Goal: Transaction & Acquisition: Purchase product/service

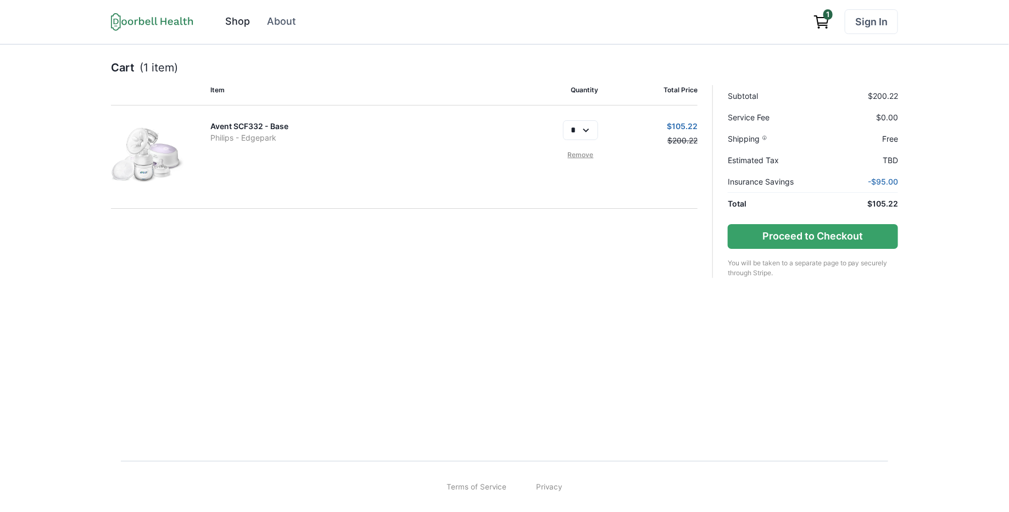
click at [238, 23] on div "Shop" at bounding box center [237, 21] width 25 height 15
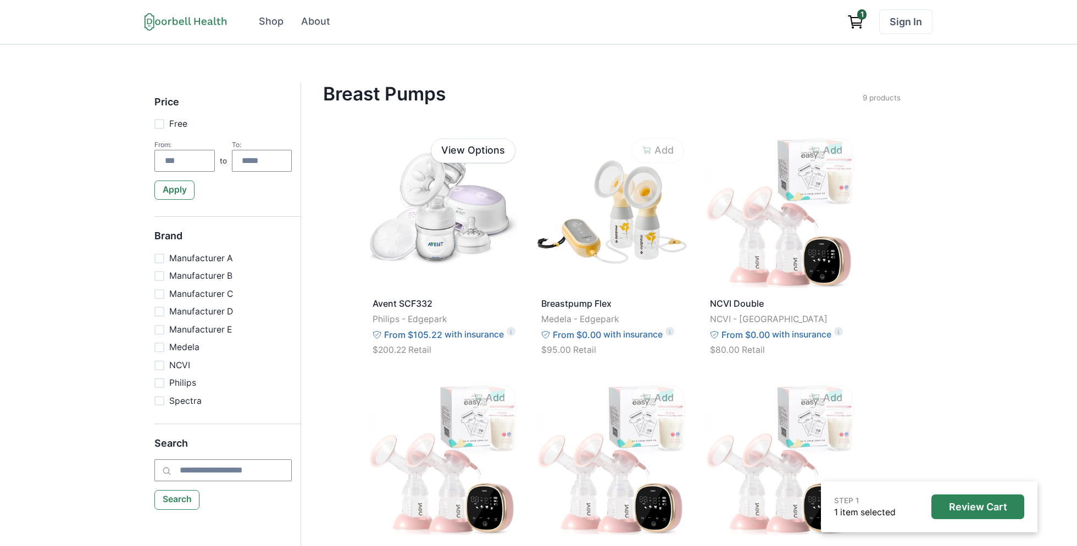
click at [858, 21] on icon "View cart" at bounding box center [855, 22] width 18 height 18
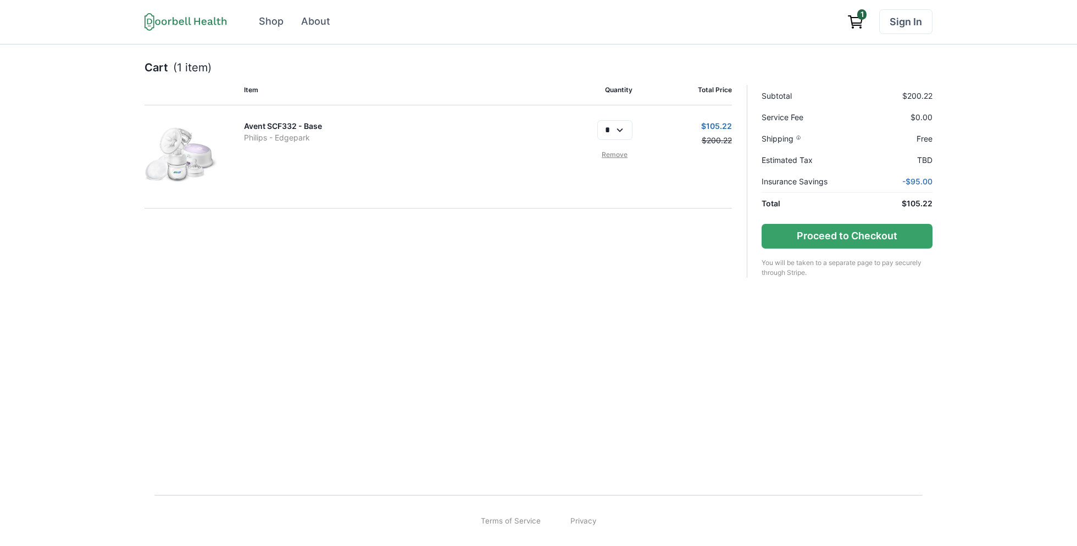
click at [617, 150] on link "Remove" at bounding box center [614, 155] width 35 height 10
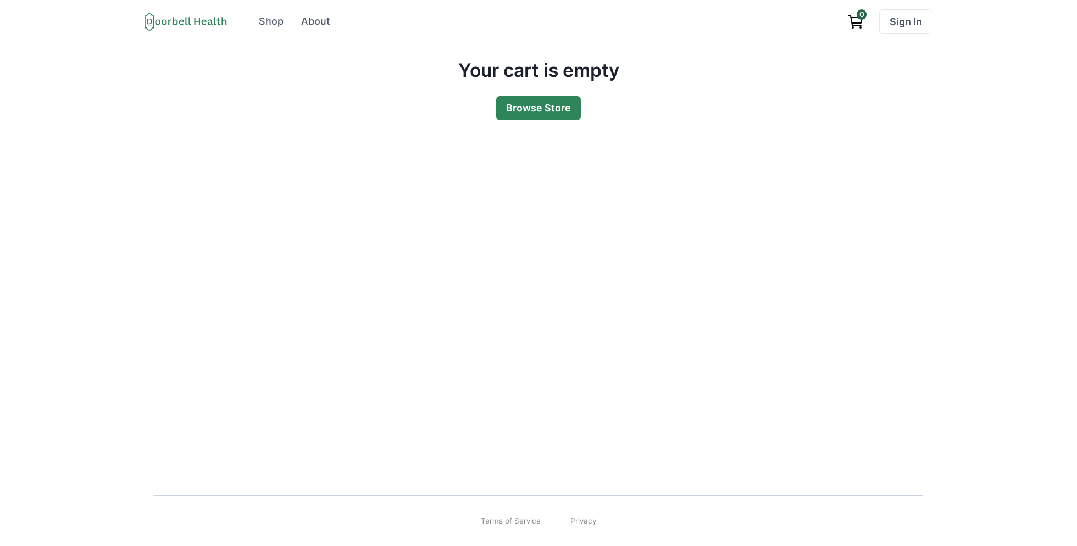
click at [551, 99] on link "Browse Store" at bounding box center [538, 108] width 85 height 25
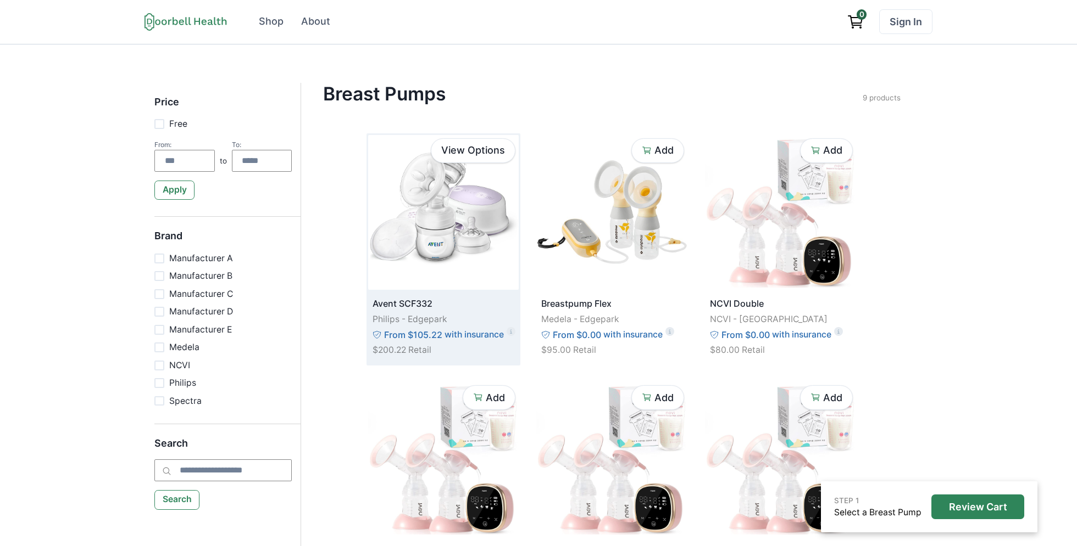
click at [443, 242] on img at bounding box center [443, 212] width 150 height 155
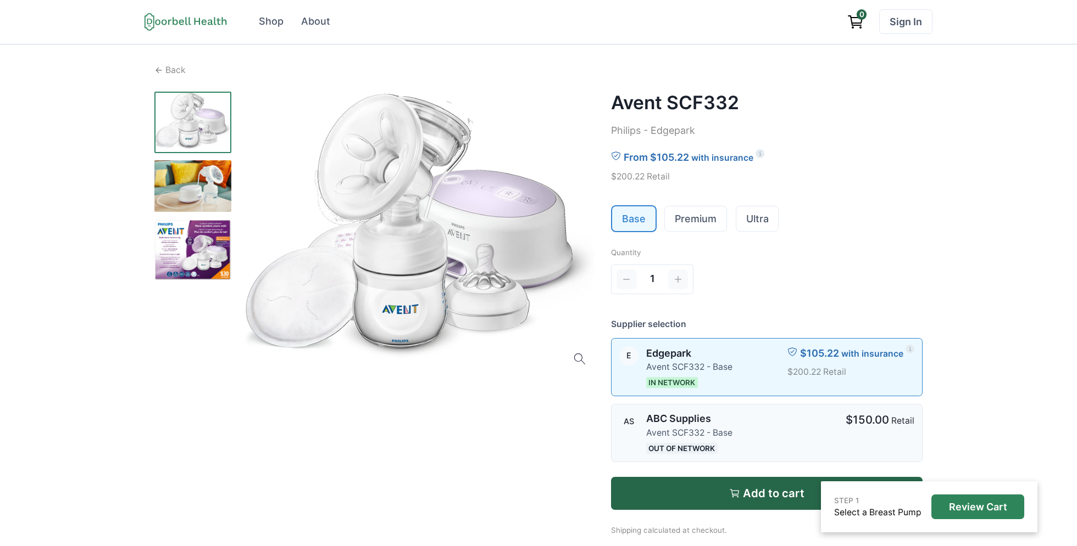
click at [782, 430] on div at bounding box center [788, 433] width 98 height 42
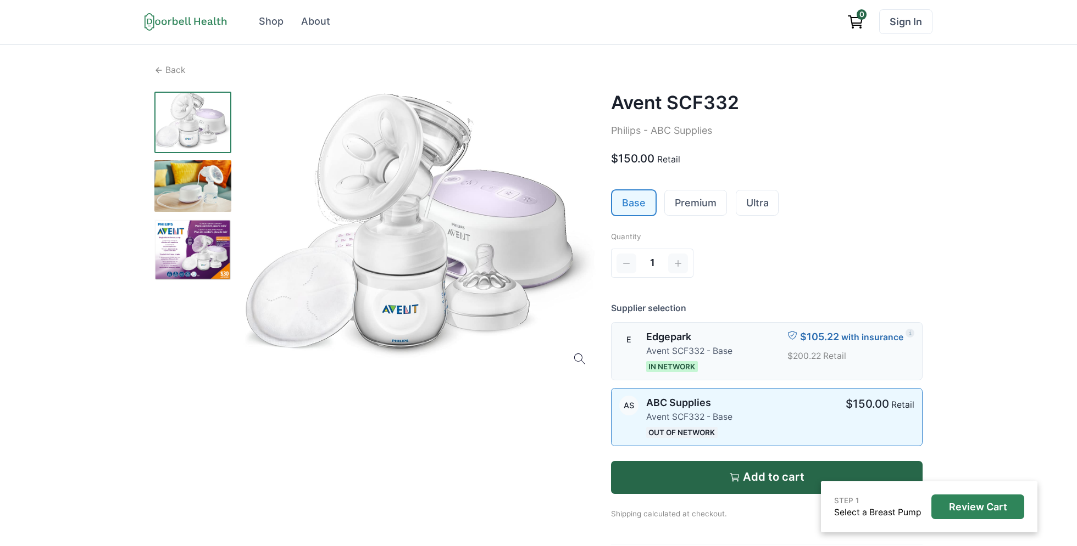
click at [755, 350] on div at bounding box center [759, 351] width 40 height 42
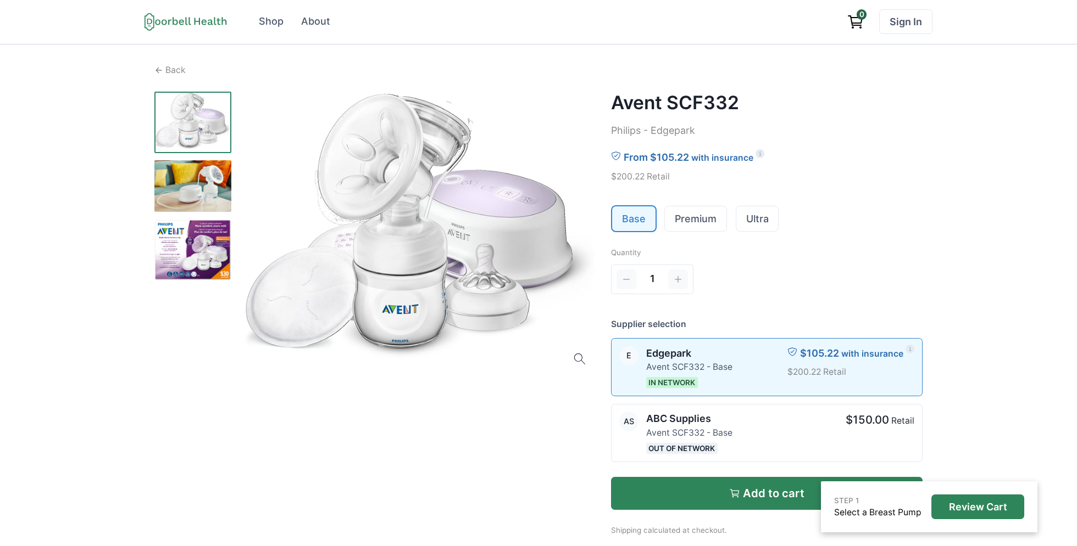
click at [766, 488] on p "Add to cart" at bounding box center [774, 493] width 62 height 13
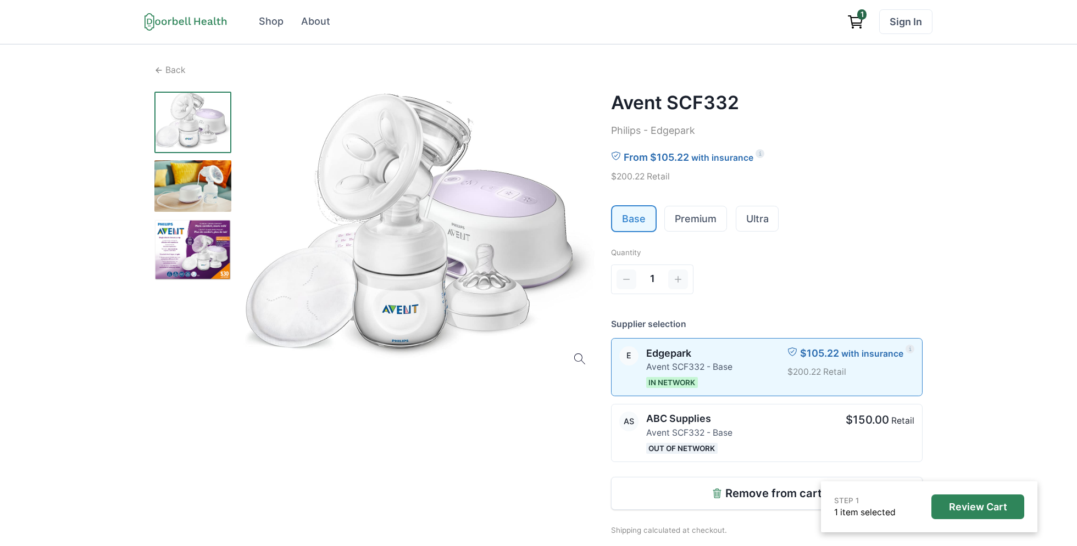
click at [861, 25] on icon "View cart" at bounding box center [855, 22] width 18 height 18
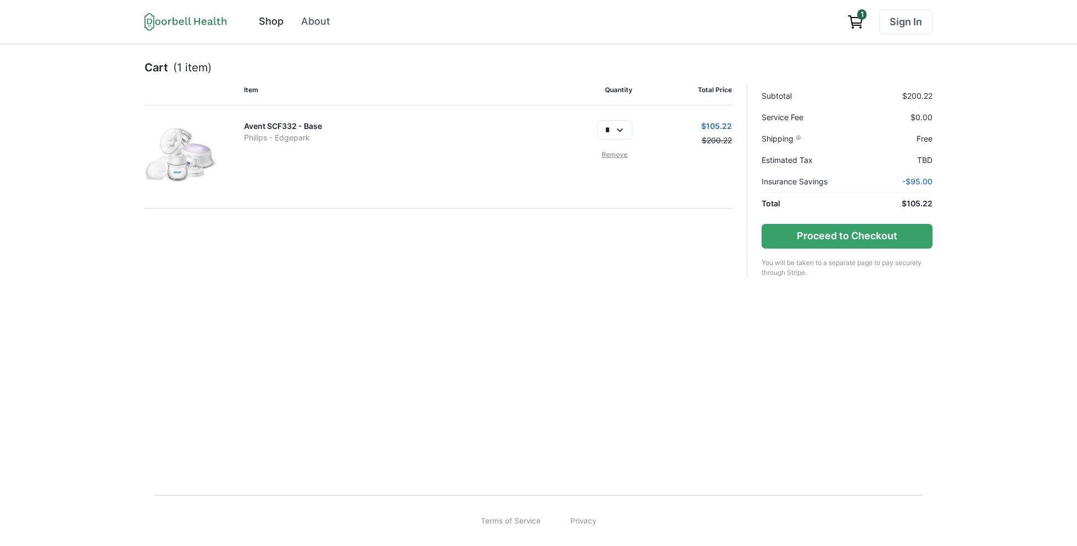
click at [263, 20] on div "Shop" at bounding box center [271, 21] width 25 height 15
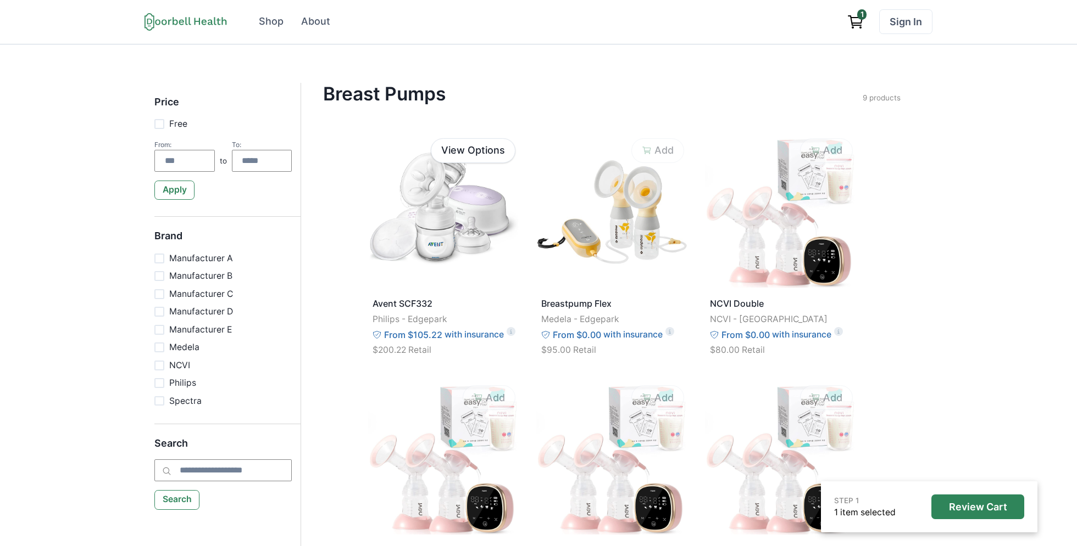
click at [853, 24] on icon "View cart" at bounding box center [855, 22] width 18 height 18
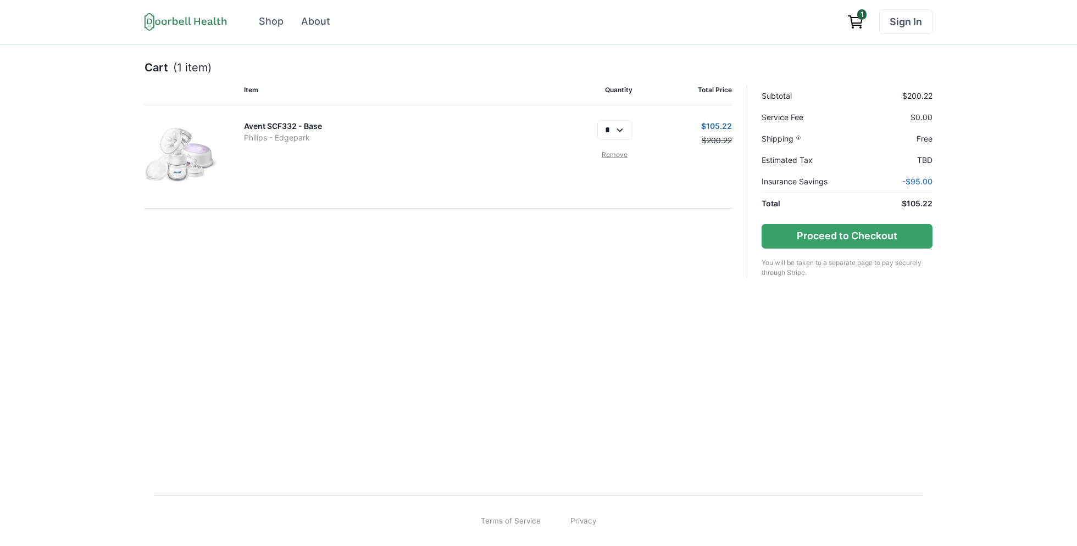
click at [262, 127] on link "Avent SCF332 - Base" at bounding box center [283, 125] width 78 height 9
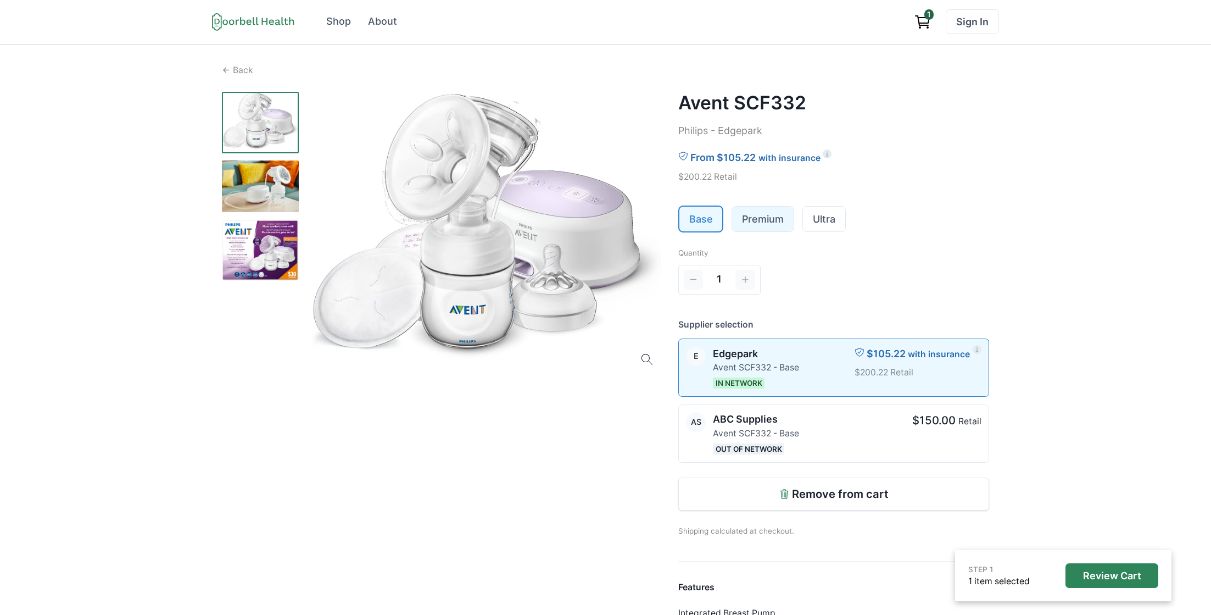
click at [779, 213] on link "Premium" at bounding box center [763, 219] width 62 height 25
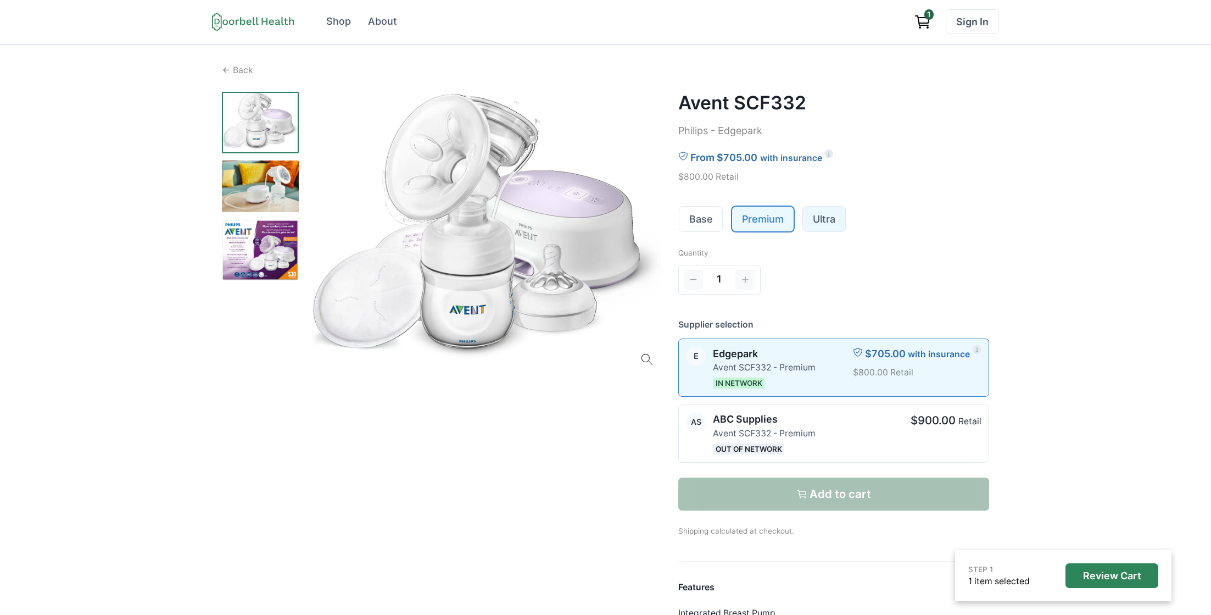
click at [824, 220] on link "Ultra" at bounding box center [824, 219] width 42 height 25
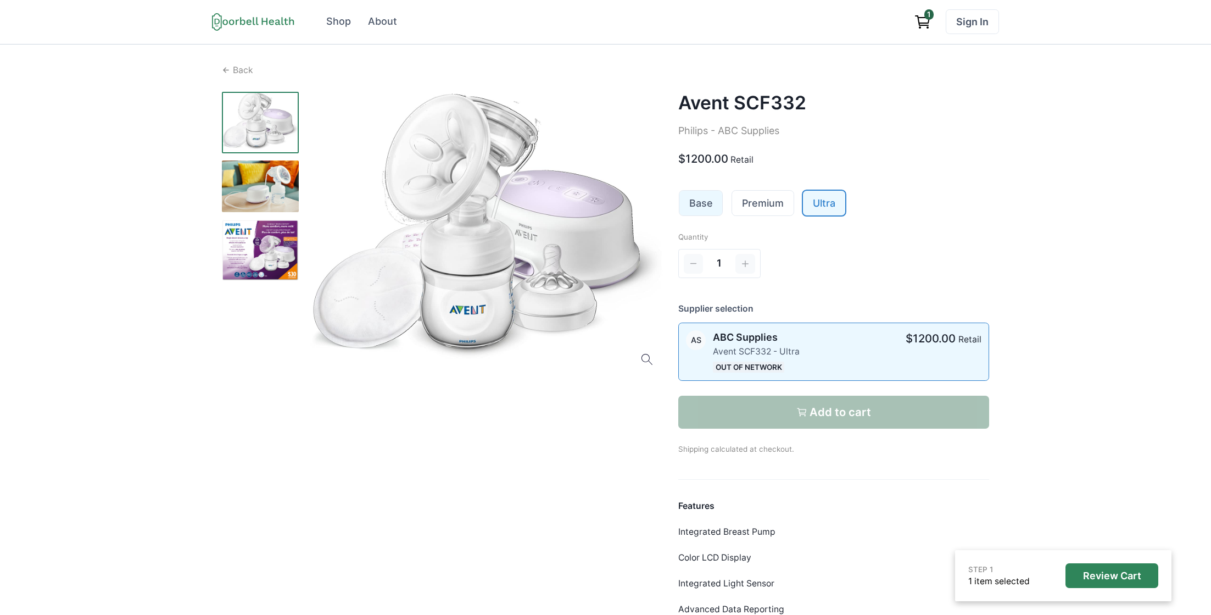
click at [699, 202] on link "Base" at bounding box center [700, 203] width 43 height 25
